Goal: Download file/media

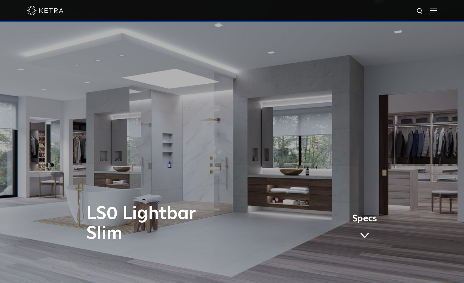
click at [366, 220] on span "Specs" at bounding box center [365, 219] width 25 height 9
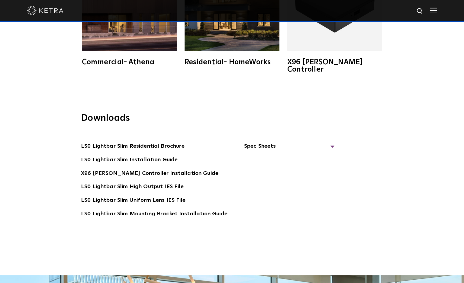
scroll to position [1272, 0]
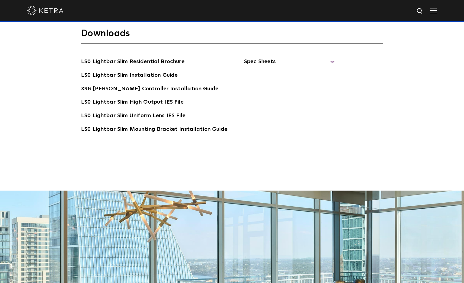
click at [268, 57] on span "Spec Sheets" at bounding box center [289, 63] width 91 height 13
click at [271, 71] on link "LS0 Lightbar Slim Spec Sheet" at bounding box center [291, 76] width 78 height 10
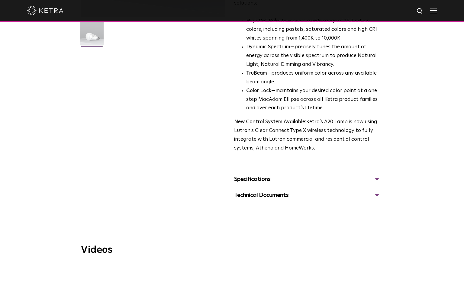
scroll to position [242, 0]
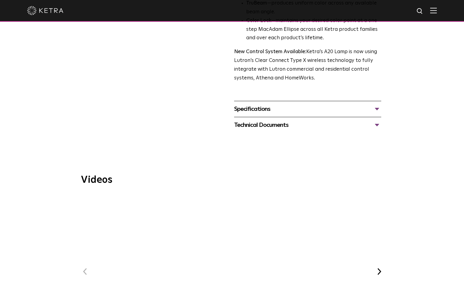
click at [267, 105] on div "Specifications" at bounding box center [307, 109] width 147 height 10
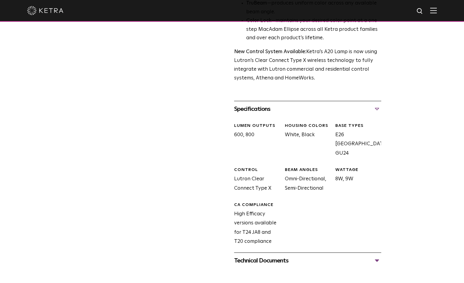
click at [269, 256] on div "Technical Documents" at bounding box center [307, 261] width 147 height 10
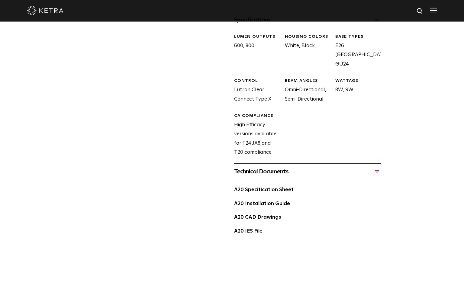
scroll to position [333, 0]
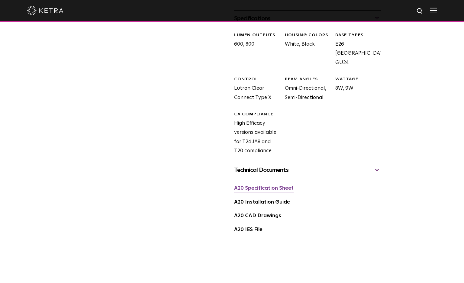
click at [277, 186] on link "A20 Specification Sheet" at bounding box center [264, 188] width 60 height 5
